Goal: Task Accomplishment & Management: Complete application form

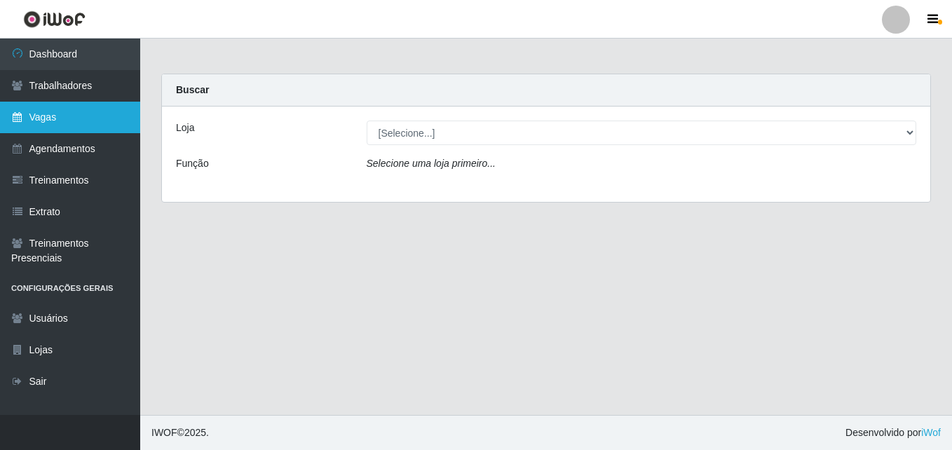
click at [104, 123] on link "Vagas" at bounding box center [70, 118] width 140 height 32
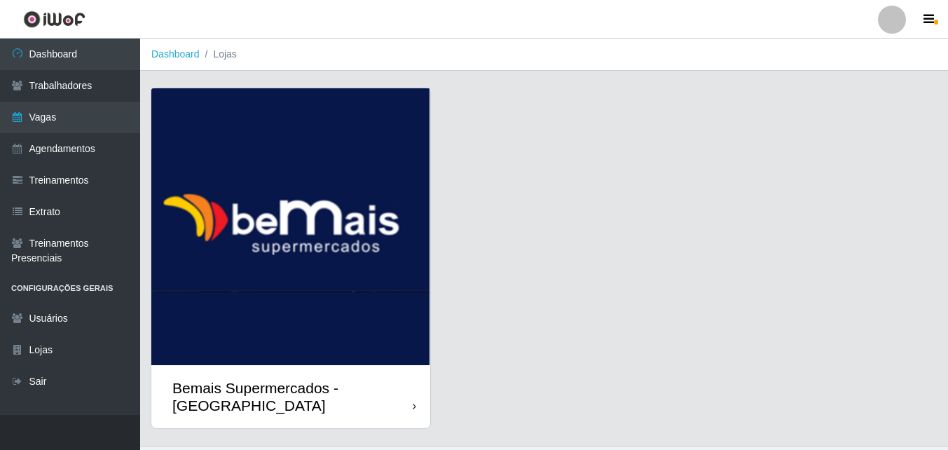
click at [405, 362] on img at bounding box center [290, 226] width 279 height 277
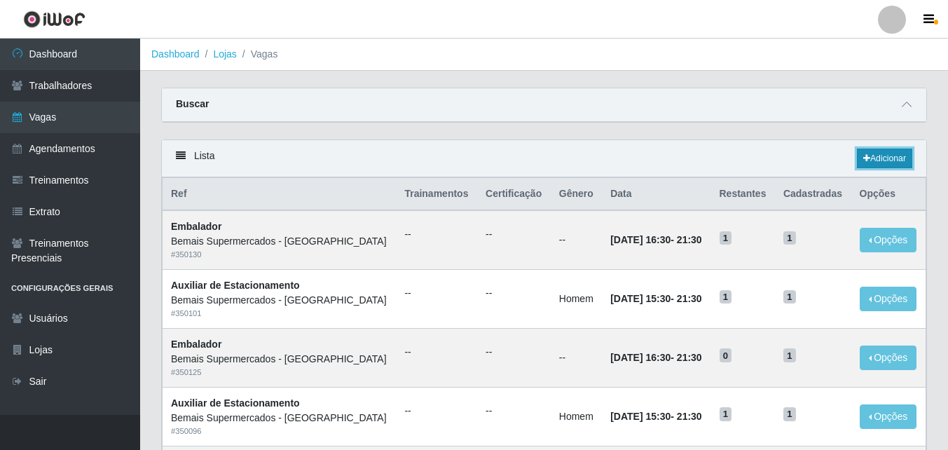
click at [886, 156] on link "Adicionar" at bounding box center [884, 159] width 55 height 20
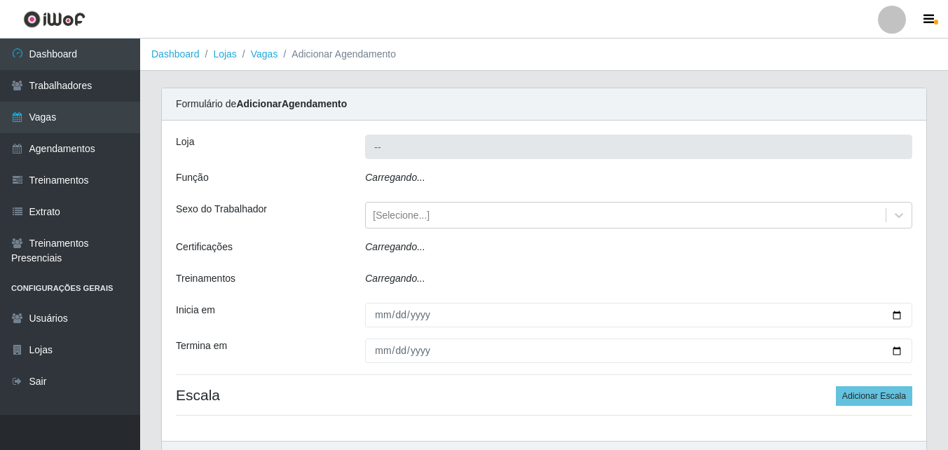
type input "Bemais Supermercados - [GEOGRAPHIC_DATA]"
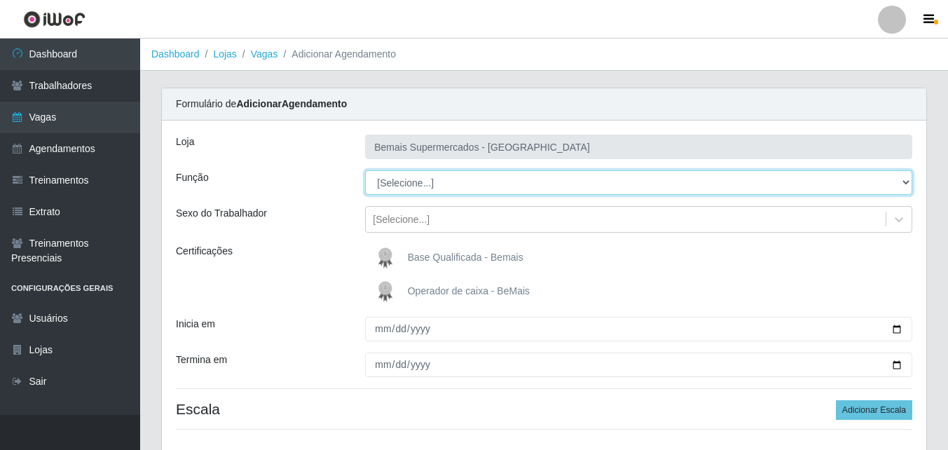
click at [433, 179] on select "[Selecione...] ASG ASG + ASG ++ Auxiliar de Estacionamento Auxiliar de Estacion…" at bounding box center [638, 182] width 547 height 25
select select "120"
click at [365, 170] on select "[Selecione...] ASG ASG + ASG ++ Auxiliar de Estacionamento Auxiliar de Estacion…" at bounding box center [638, 182] width 547 height 25
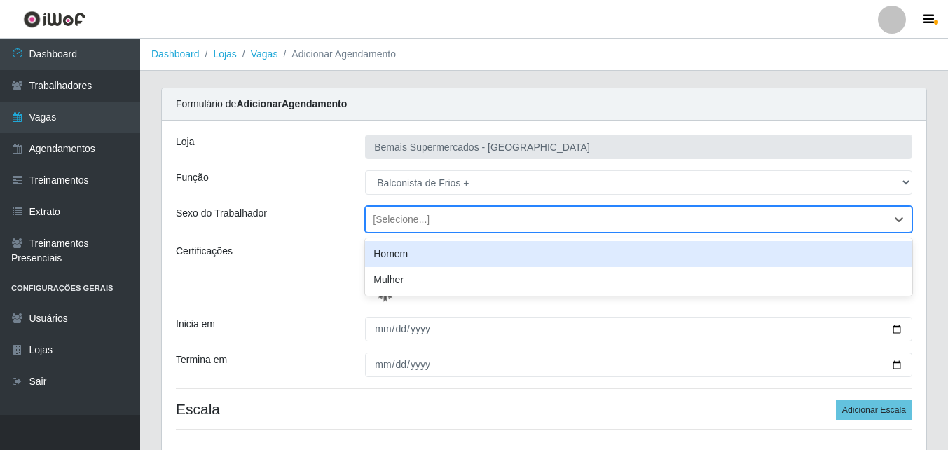
click at [411, 217] on div "[Selecione...]" at bounding box center [401, 219] width 57 height 15
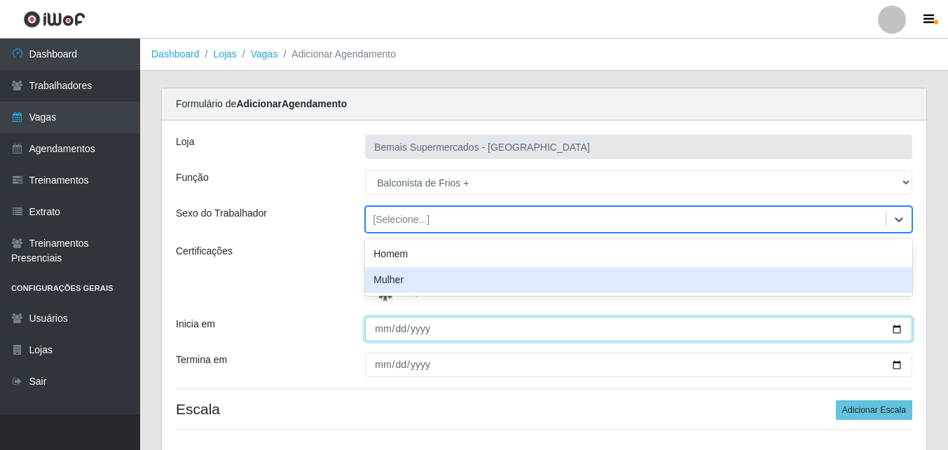
click at [450, 323] on input "Inicia em" at bounding box center [638, 329] width 547 height 25
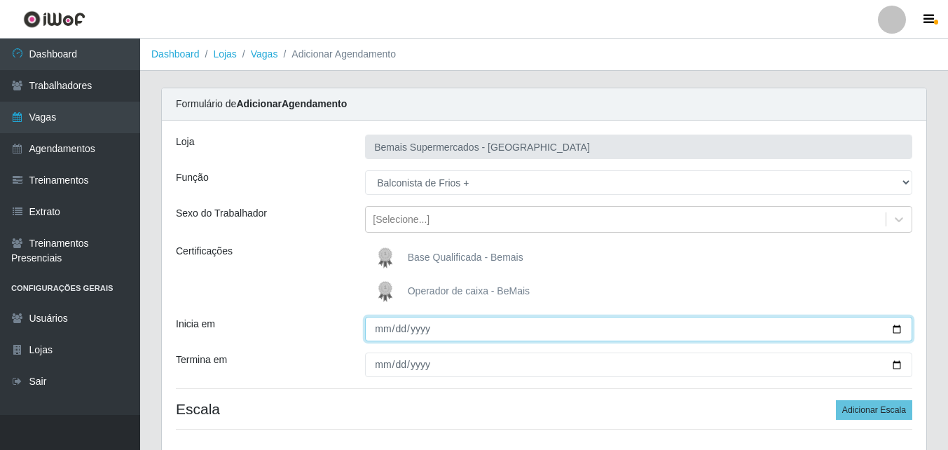
click at [381, 327] on input "Inicia em" at bounding box center [638, 329] width 547 height 25
click at [897, 326] on input "Inicia em" at bounding box center [638, 329] width 547 height 25
type input "[DATE]"
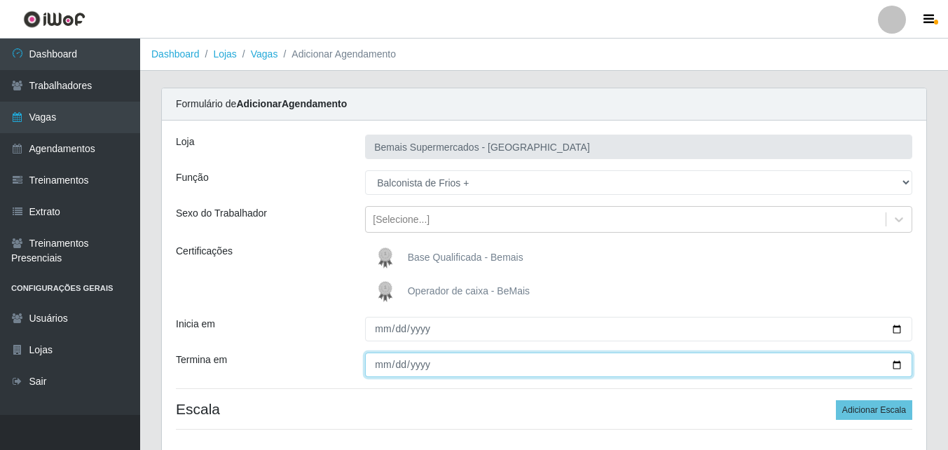
click at [380, 361] on input "Termina em" at bounding box center [638, 365] width 547 height 25
click at [893, 364] on input "Termina em" at bounding box center [638, 365] width 547 height 25
type input "[DATE]"
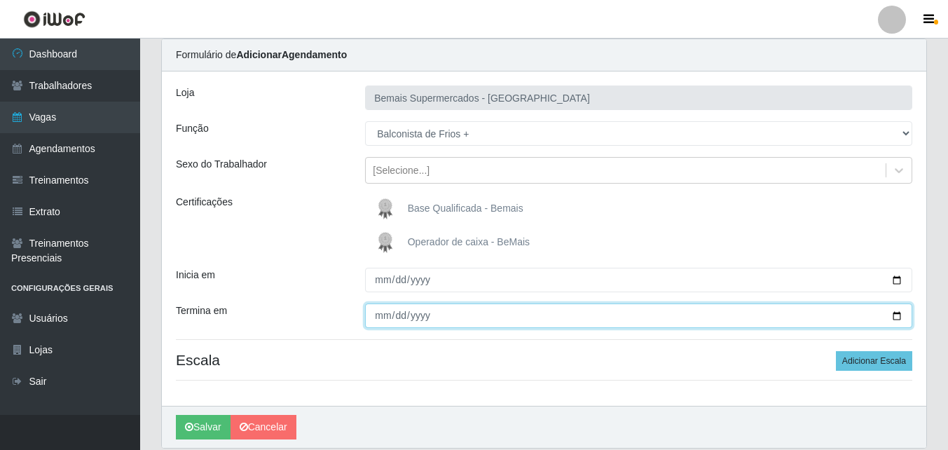
scroll to position [100, 0]
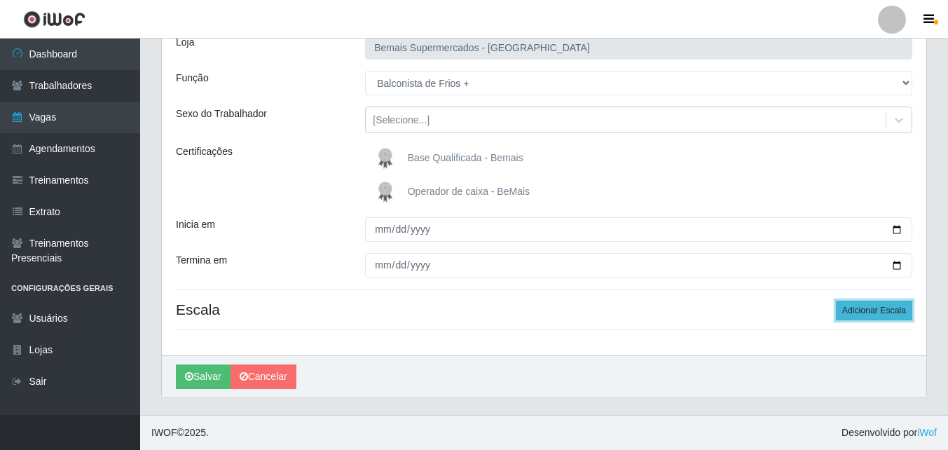
click at [880, 308] on button "Adicionar Escala" at bounding box center [874, 311] width 76 height 20
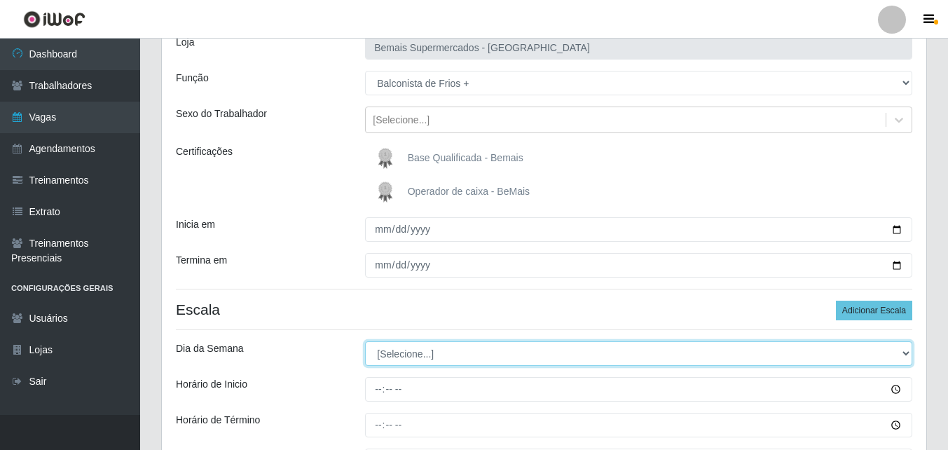
click at [423, 350] on select "[Selecione...] Segunda Terça Quarta Quinta Sexta Sábado Domingo" at bounding box center [638, 353] width 547 height 25
select select "0"
click at [365, 341] on select "[Selecione...] Segunda Terça Quarta Quinta Sexta Sábado Domingo" at bounding box center [638, 353] width 547 height 25
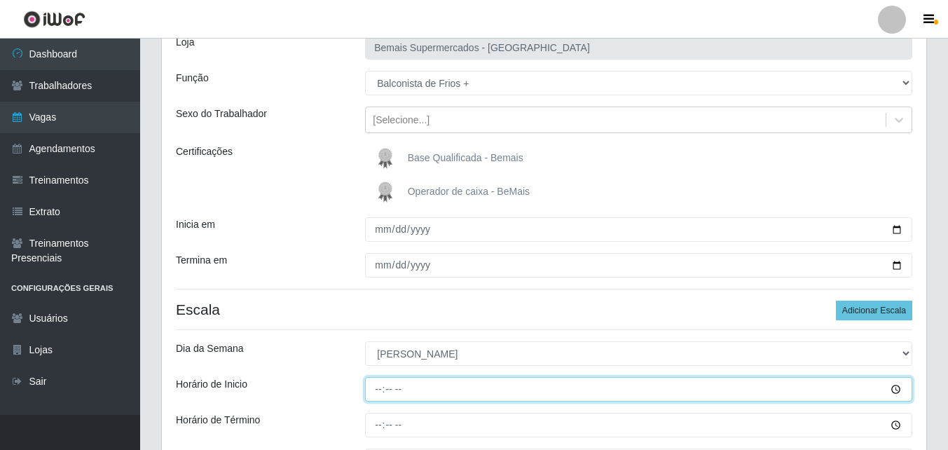
click at [376, 386] on input "Horário de Inicio" at bounding box center [638, 389] width 547 height 25
type input "15:00"
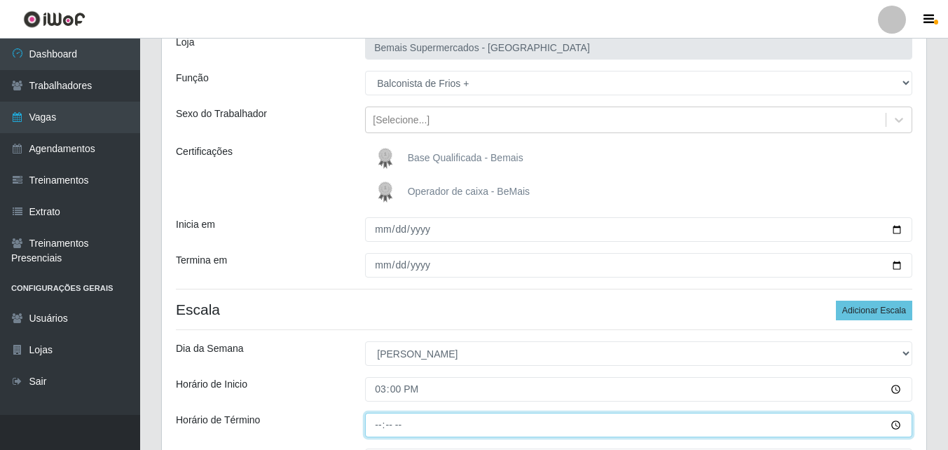
click at [379, 421] on input "Horário de Término" at bounding box center [638, 425] width 547 height 25
type input "21:00"
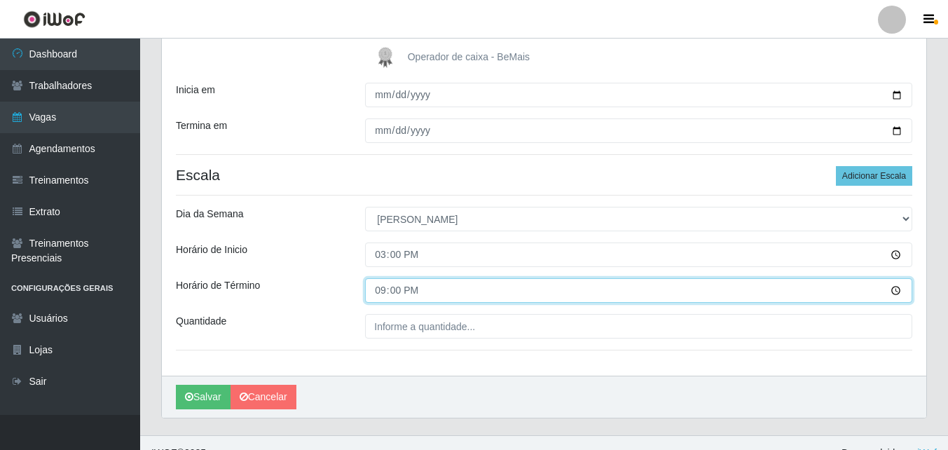
scroll to position [254, 0]
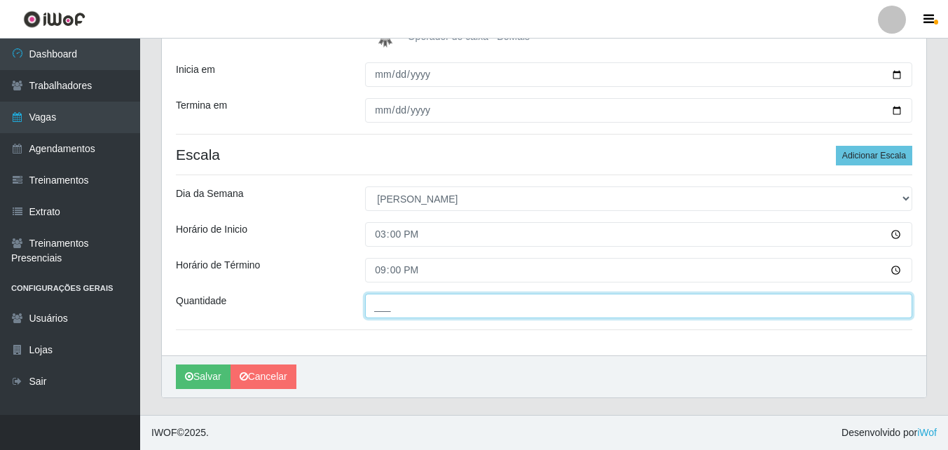
click at [597, 303] on input "___" at bounding box center [638, 306] width 547 height 25
type input "1__"
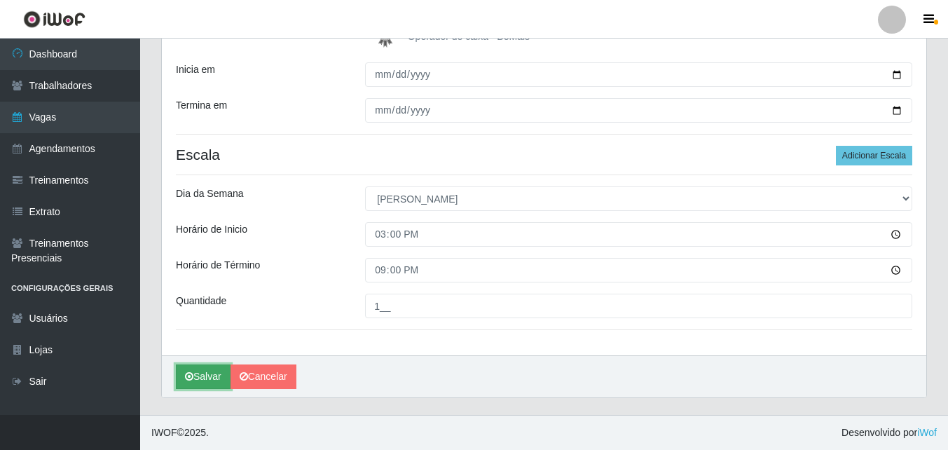
click at [214, 377] on button "Salvar" at bounding box center [203, 376] width 55 height 25
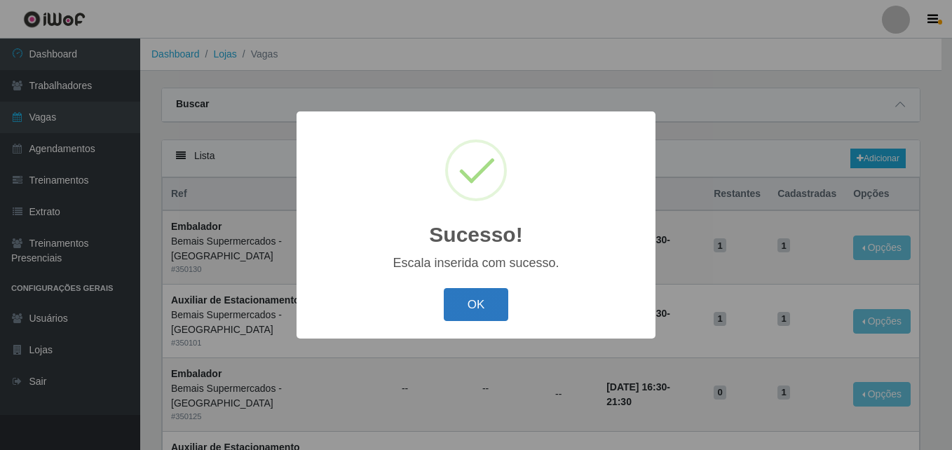
click at [479, 301] on button "OK" at bounding box center [476, 304] width 65 height 33
